Goal: Task Accomplishment & Management: Manage account settings

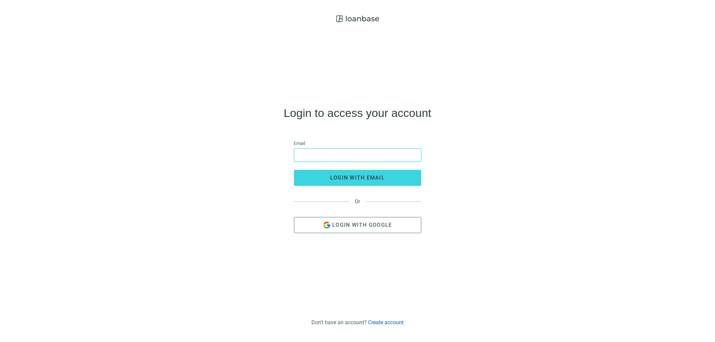
click at [355, 158] on input "email" at bounding box center [357, 155] width 119 height 13
type input "**********"
click at [366, 176] on span "login with email" at bounding box center [357, 178] width 55 height 6
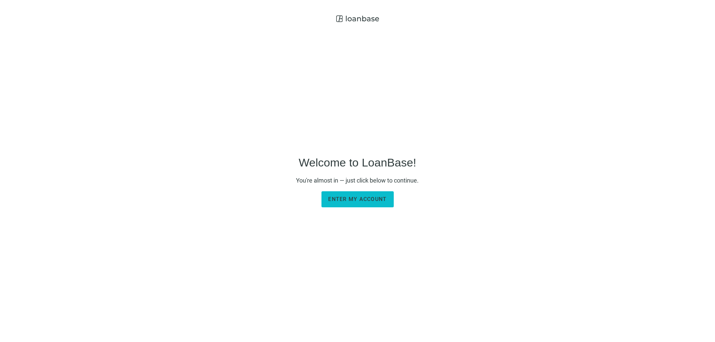
click at [353, 200] on span "Enter my account" at bounding box center [358, 199] width 58 height 6
